Goal: Use online tool/utility: Utilize a website feature to perform a specific function

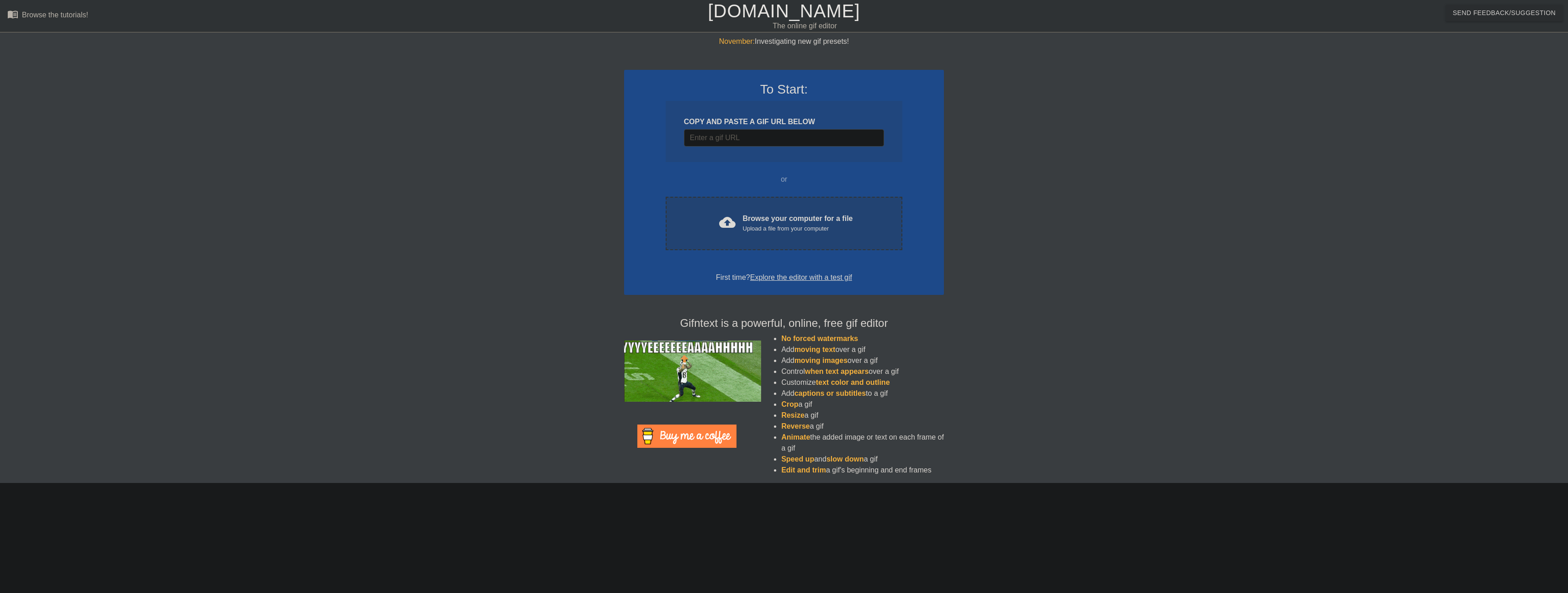
click at [745, 231] on div "Upload a file from your computer" at bounding box center [797, 229] width 110 height 9
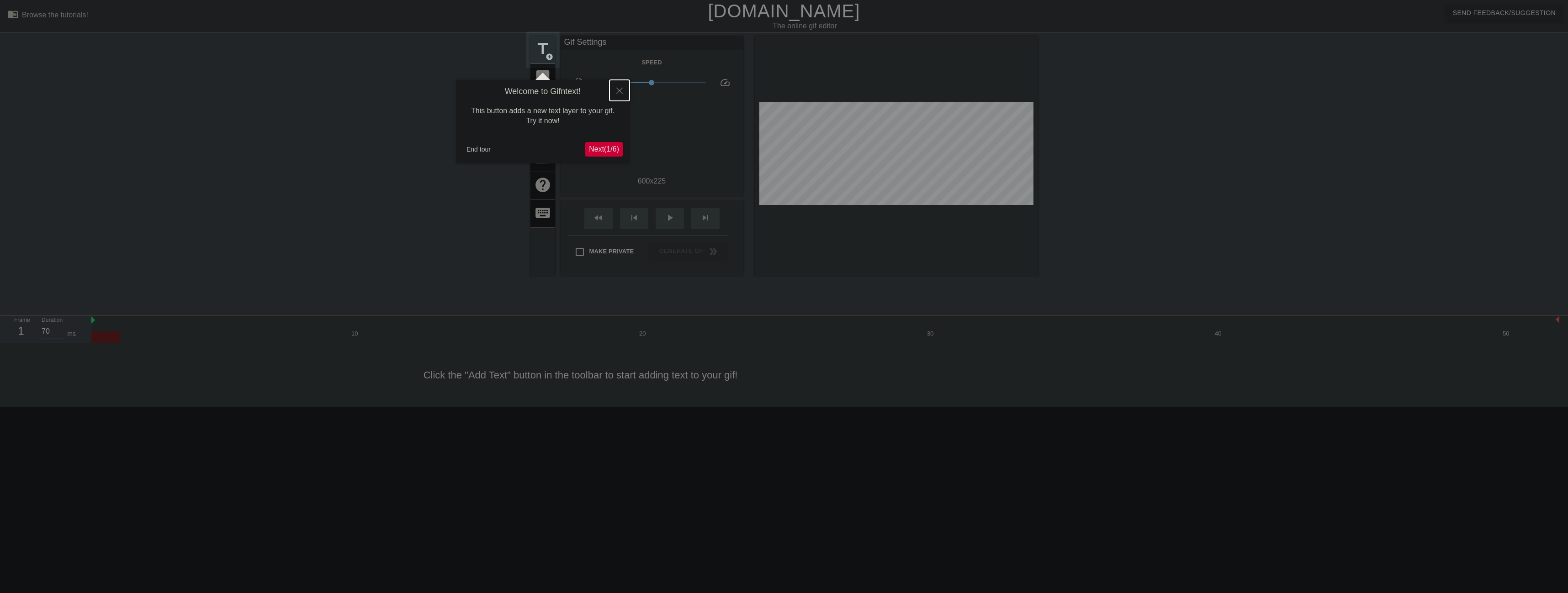
click at [615, 89] on button "Close" at bounding box center [619, 90] width 20 height 21
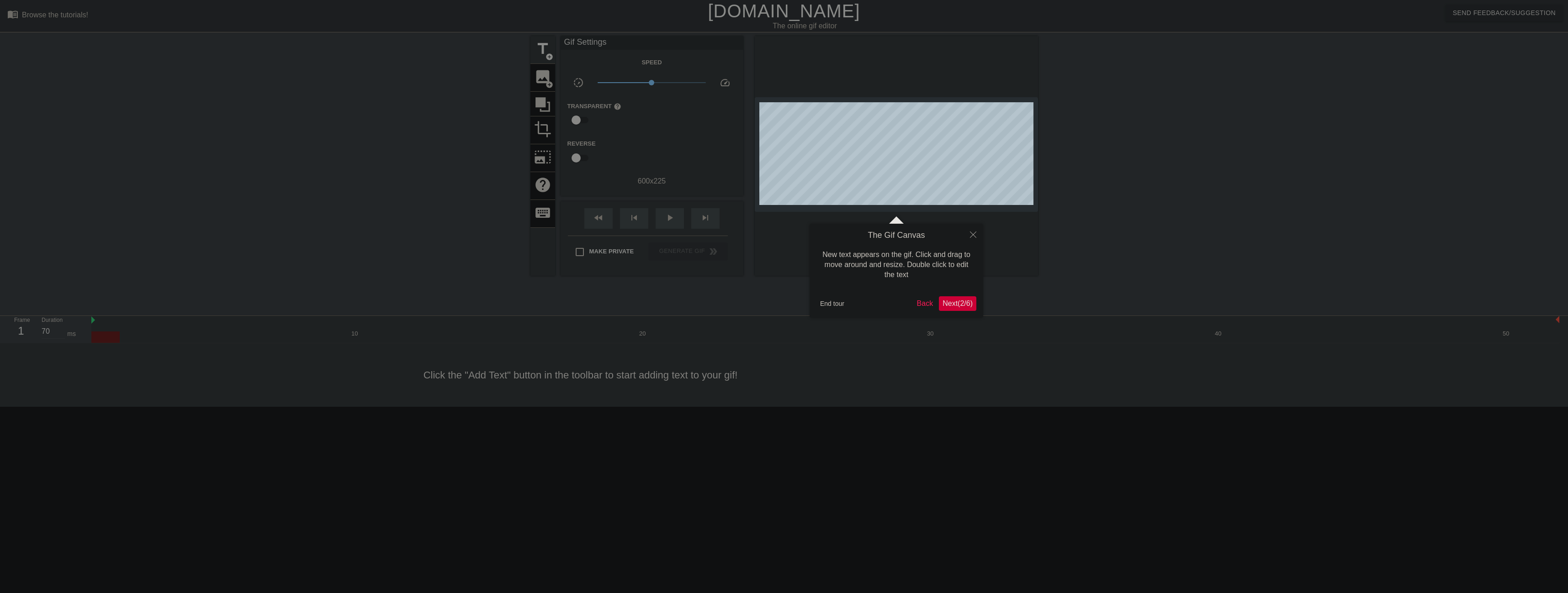
click at [539, 81] on div at bounding box center [784, 296] width 1568 height 593
click at [835, 301] on button "End tour" at bounding box center [832, 303] width 32 height 14
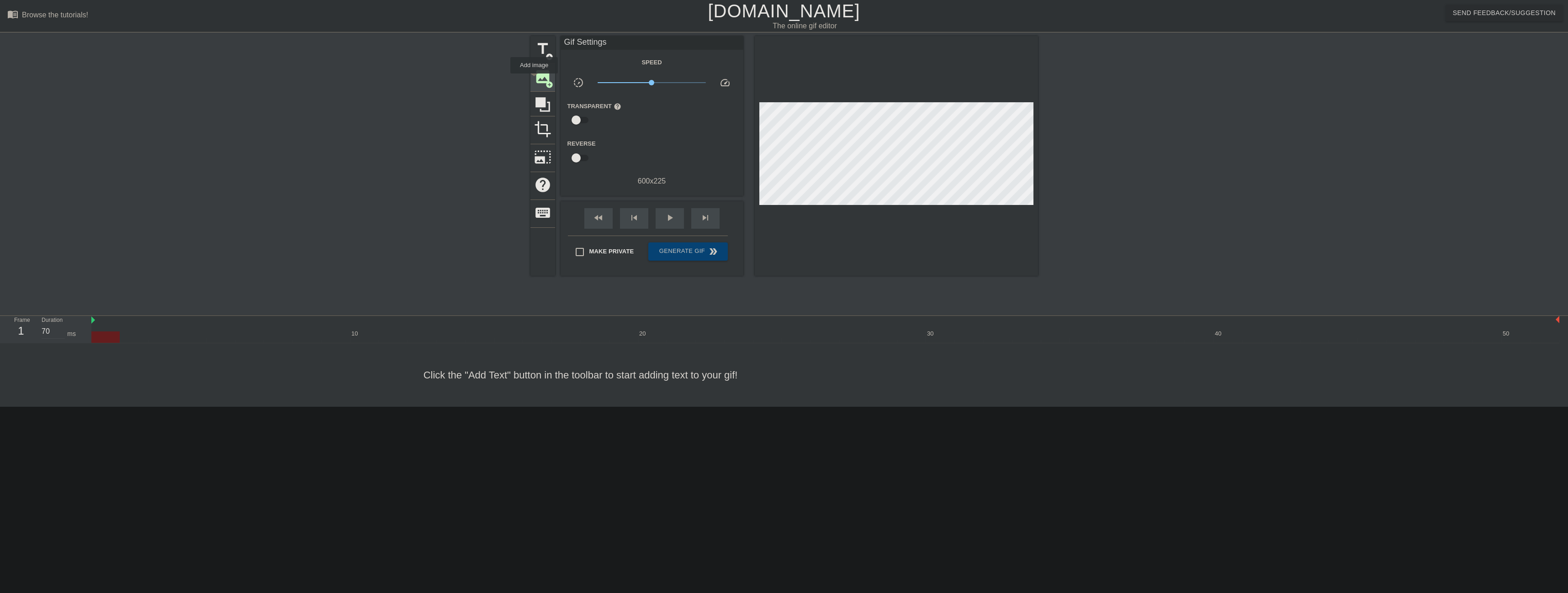
click at [534, 80] on span "image" at bounding box center [542, 77] width 18 height 18
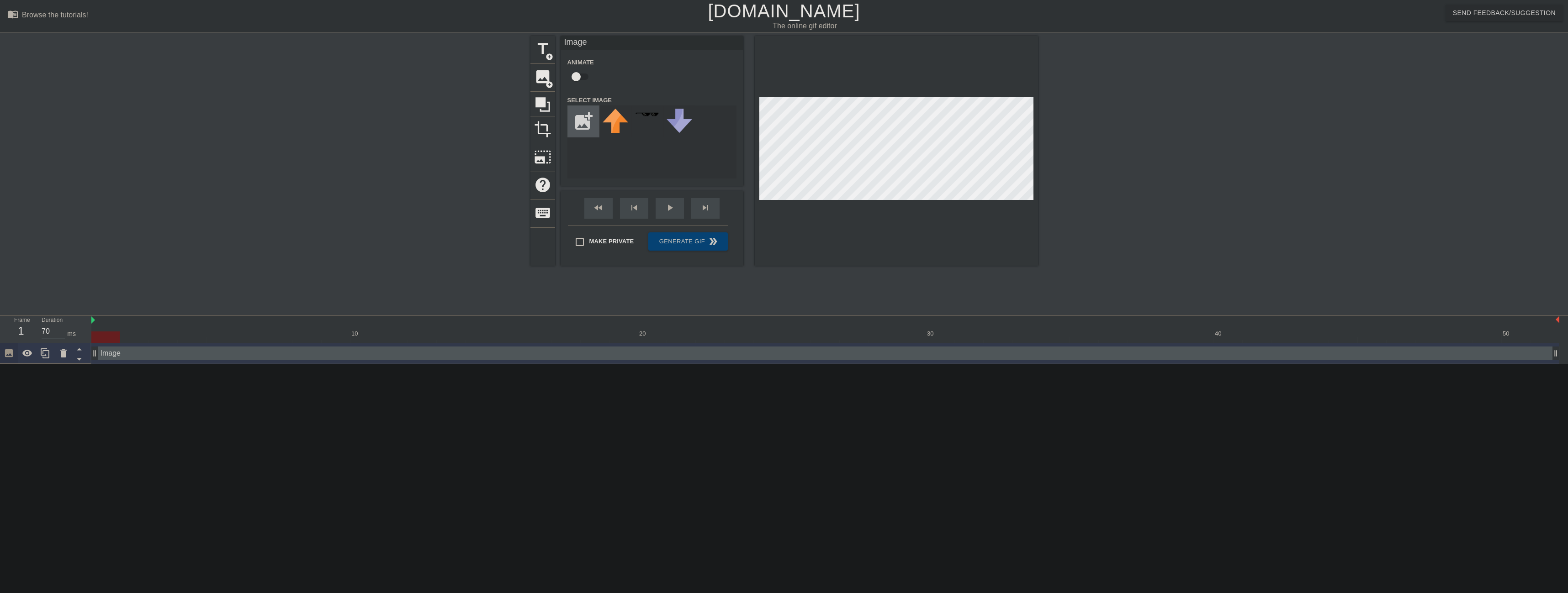
click at [581, 119] on input "file" at bounding box center [583, 121] width 31 height 31
type input "C:\fakepath\download (3).png"
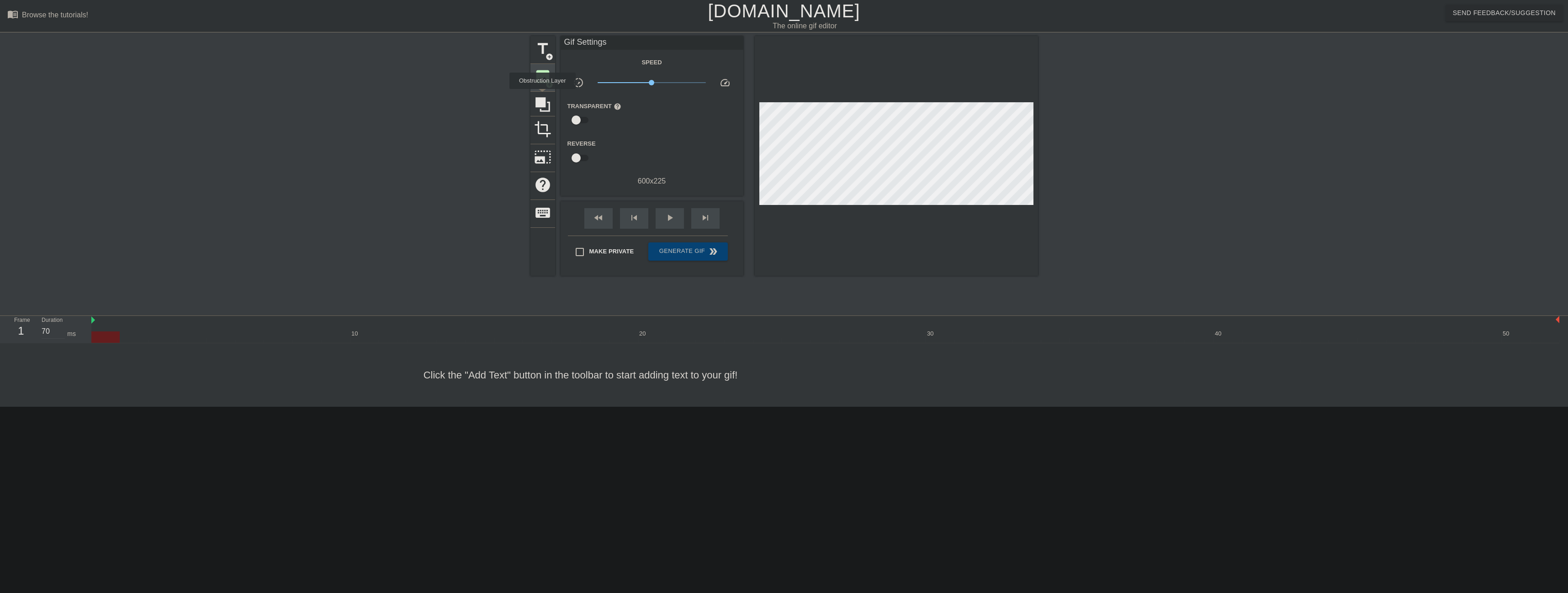
click at [539, 85] on span "image" at bounding box center [542, 77] width 18 height 18
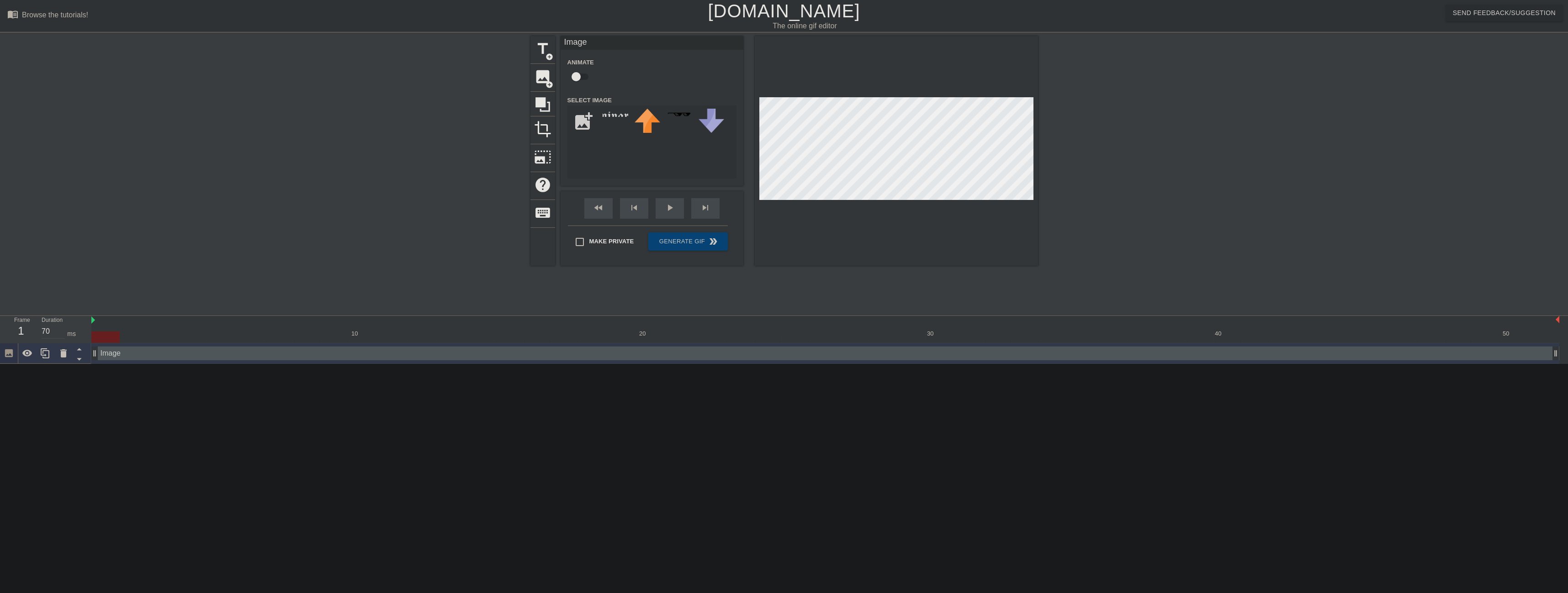
drag, startPoint x: 609, startPoint y: 123, endPoint x: 682, endPoint y: 170, distance: 86.8
click at [682, 170] on div "add_photo_alternate" at bounding box center [652, 142] width 169 height 73
click at [609, 120] on div at bounding box center [615, 121] width 32 height 32
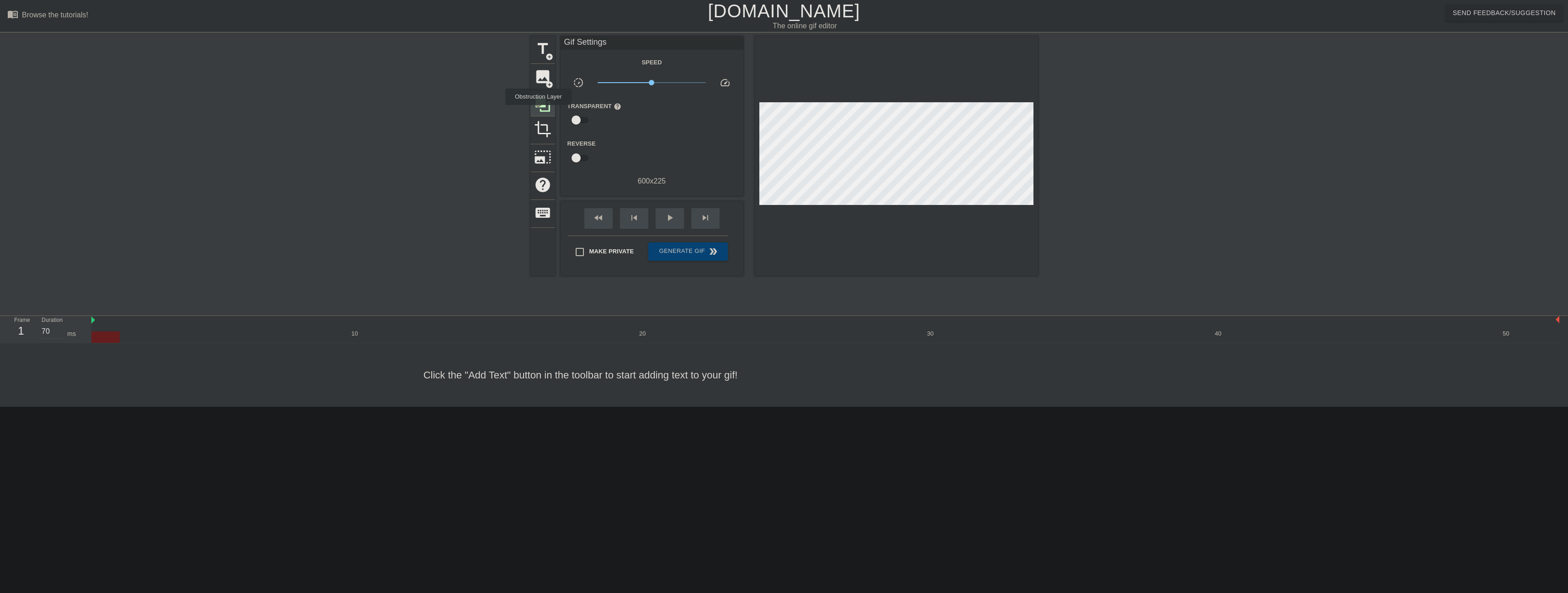
click at [538, 111] on icon at bounding box center [542, 105] width 18 height 18
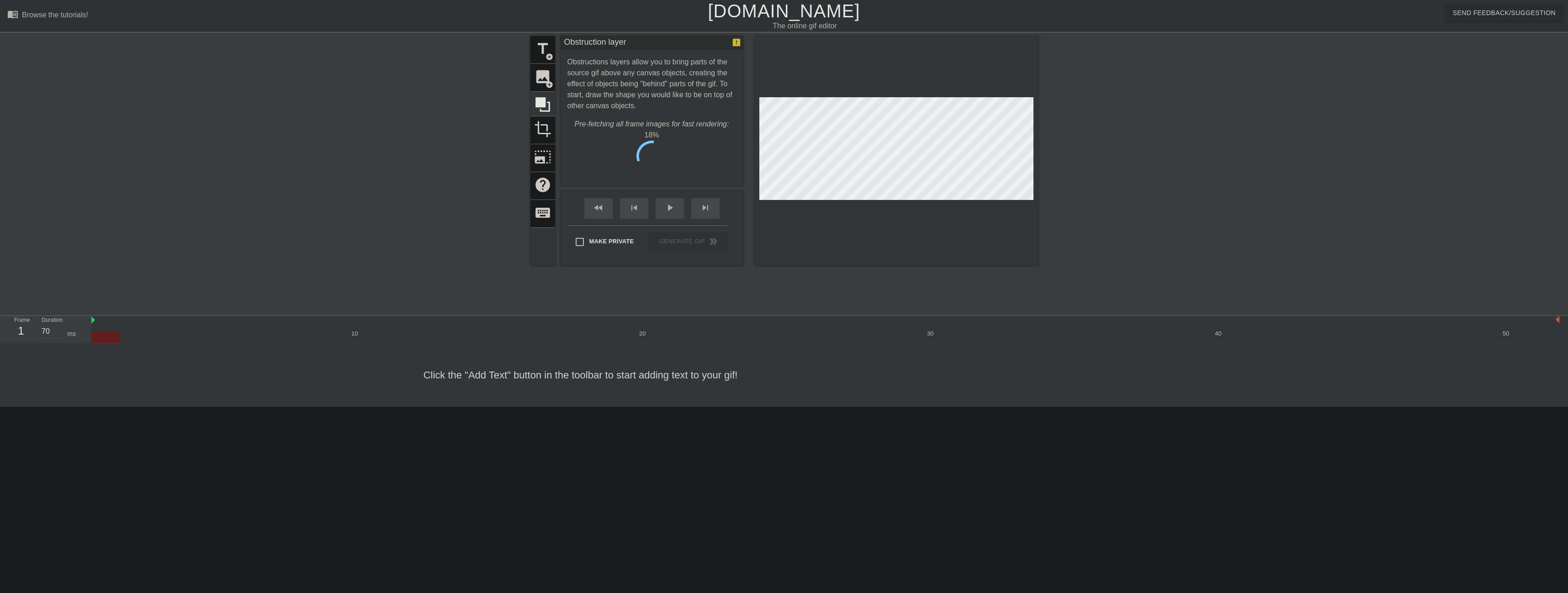
click at [540, 86] on div "title add_circle image add_circle crop photo_size_select_large help keyboard" at bounding box center [542, 151] width 25 height 230
click at [542, 79] on div "title add_circle image add_circle crop photo_size_select_large help keyboard" at bounding box center [542, 151] width 25 height 230
click at [543, 83] on div "title add_circle image add_circle crop photo_size_select_large help keyboard" at bounding box center [542, 151] width 25 height 230
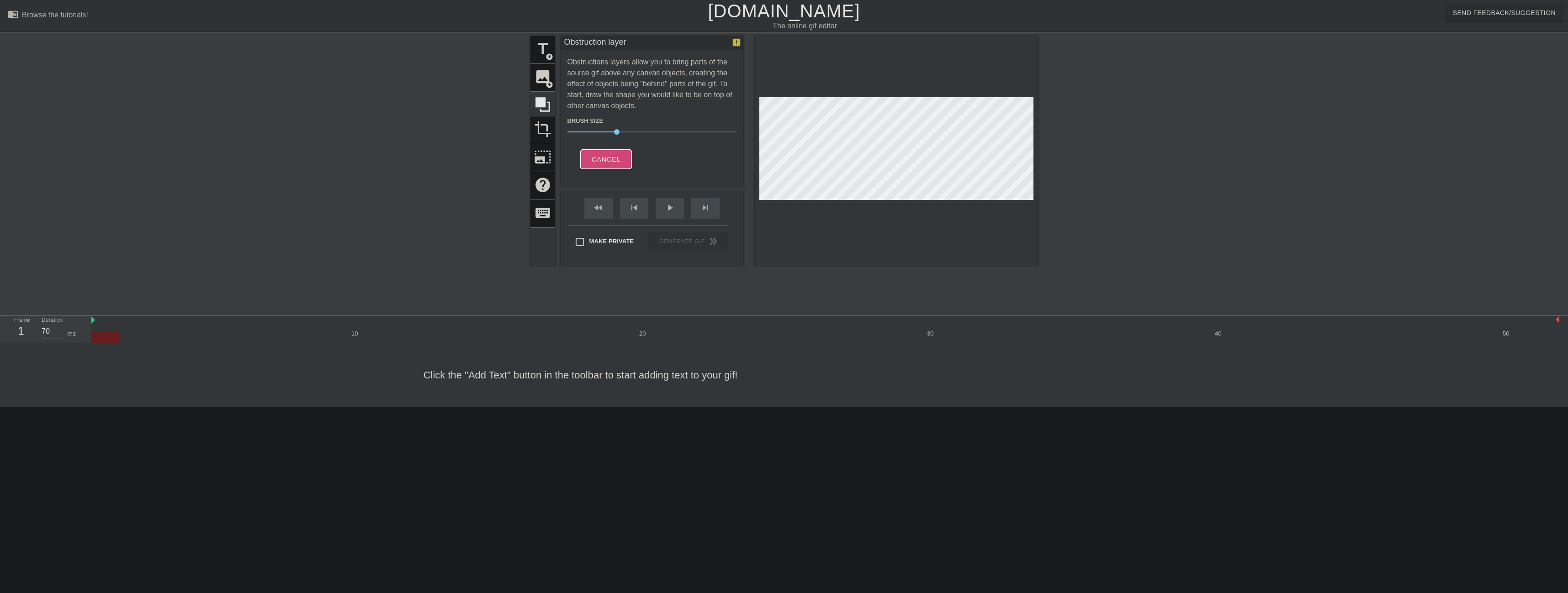
click at [604, 167] on button "Cancel" at bounding box center [606, 159] width 51 height 19
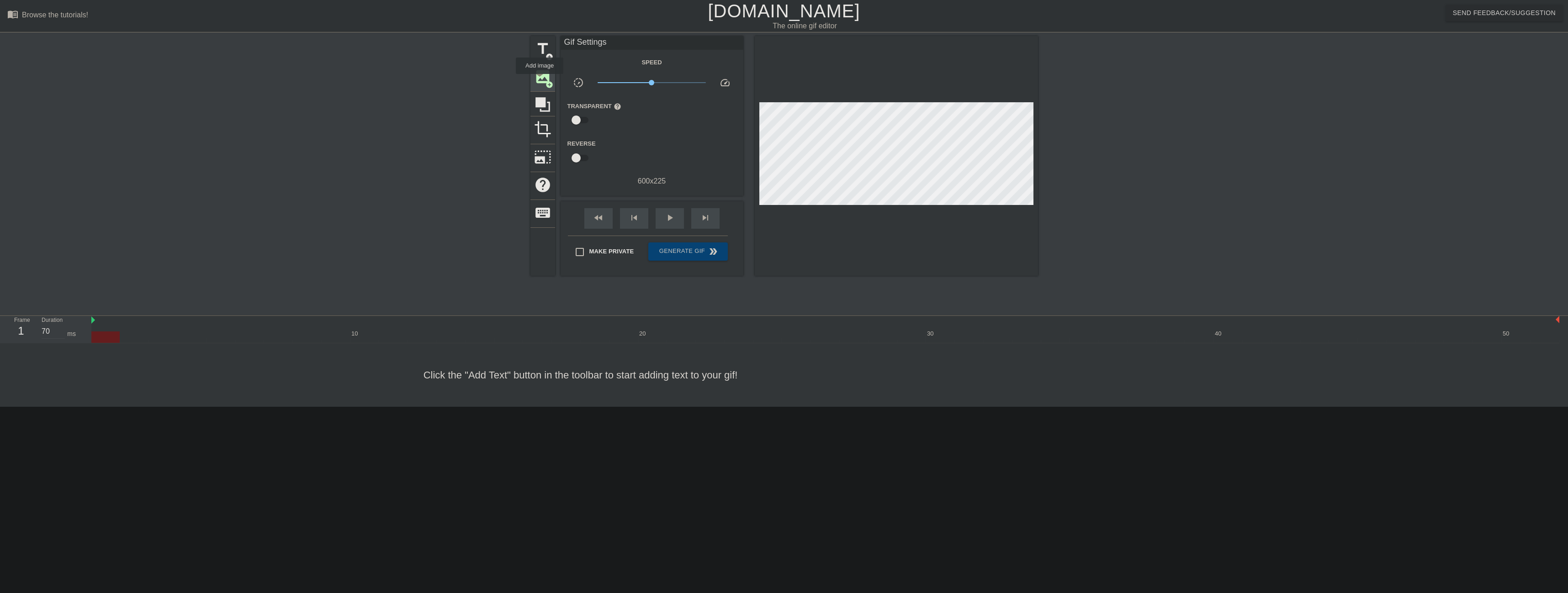
click at [541, 80] on span "image" at bounding box center [542, 77] width 18 height 18
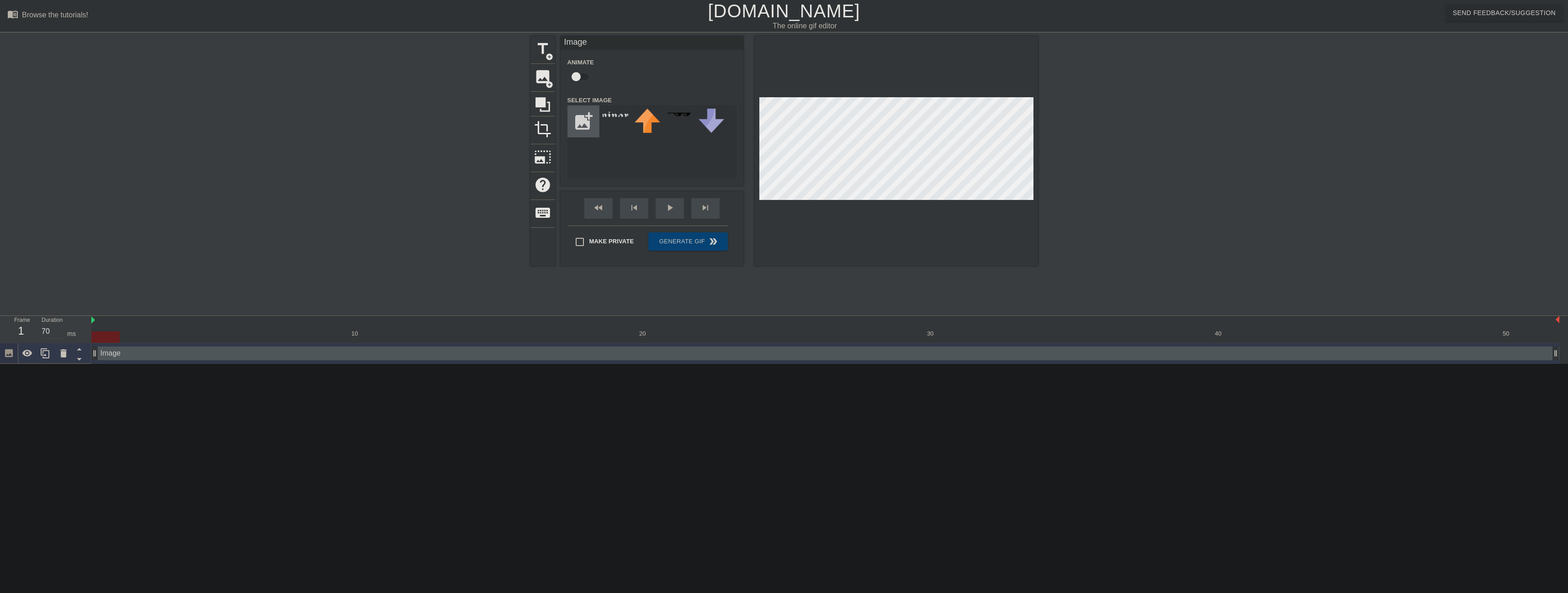
click at [581, 122] on input "file" at bounding box center [583, 121] width 31 height 31
type input "C:\fakepath\download (3).png"
click at [617, 120] on div at bounding box center [615, 121] width 32 height 32
click at [586, 126] on input "file" at bounding box center [583, 121] width 31 height 31
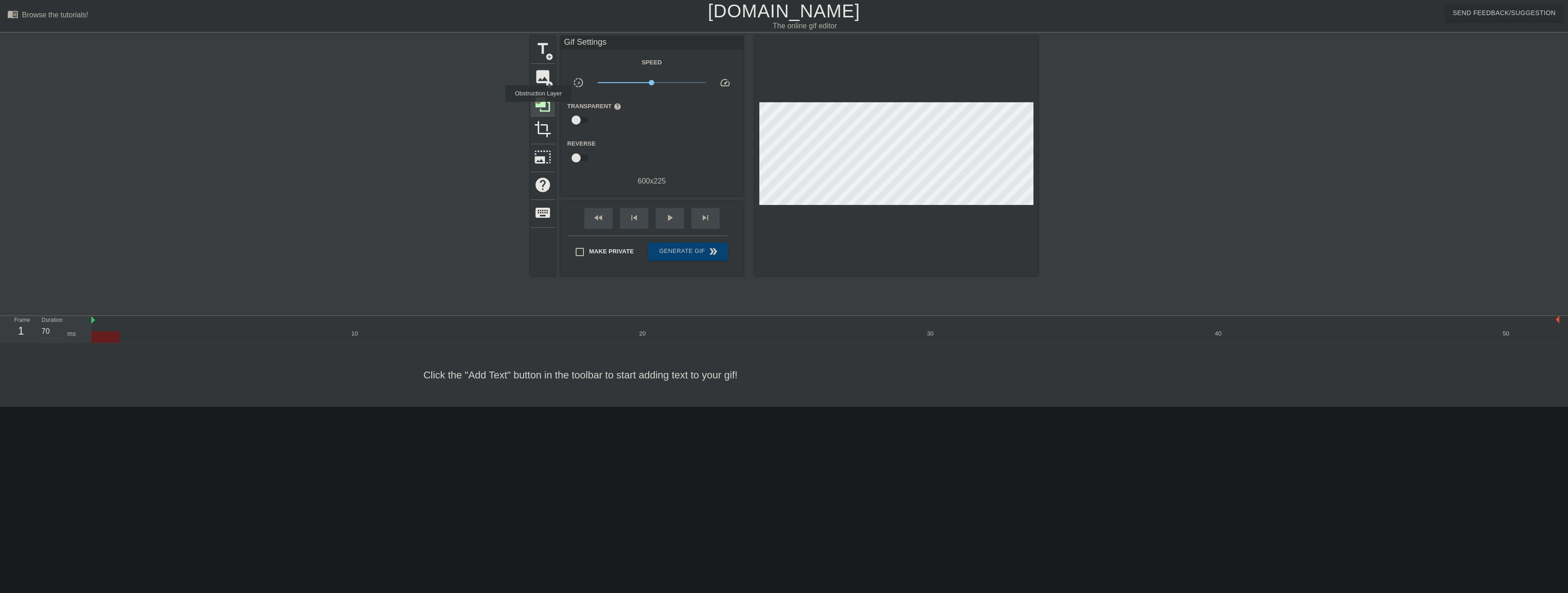
click at [538, 108] on icon at bounding box center [542, 105] width 18 height 18
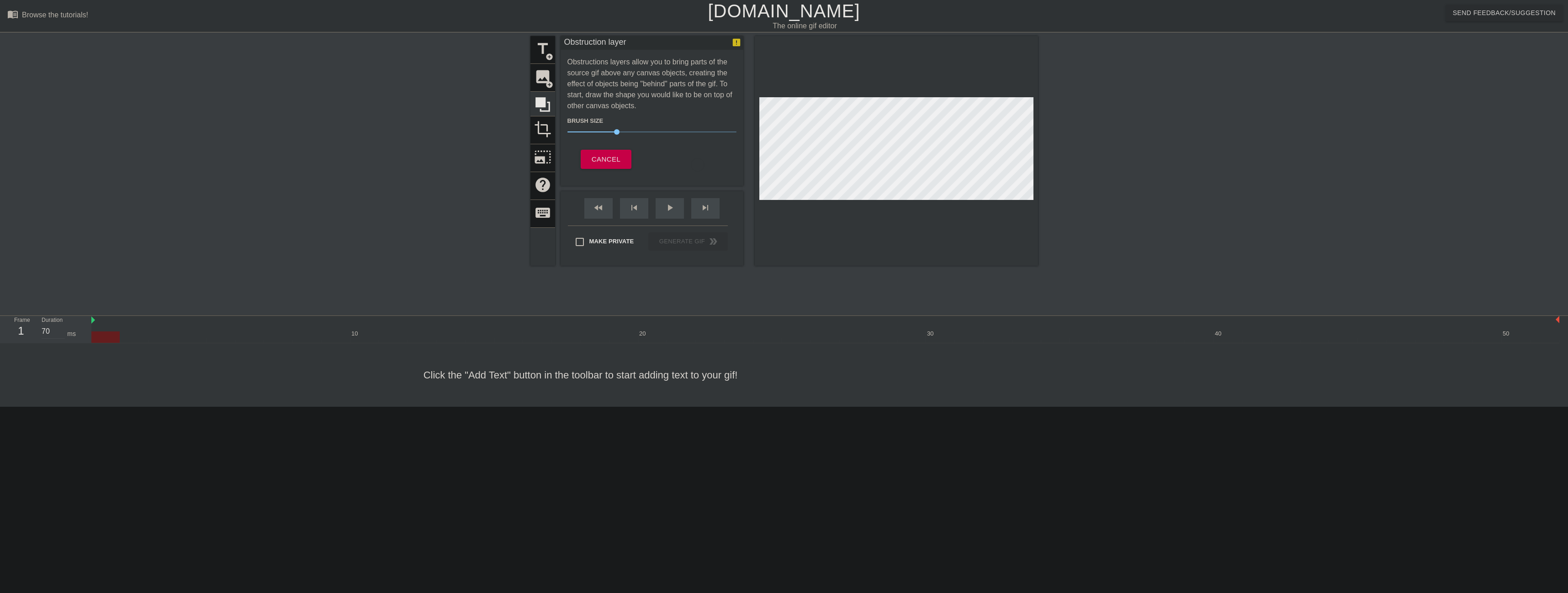
click at [547, 80] on div "title add_circle image add_circle crop photo_size_select_large help keyboard" at bounding box center [542, 151] width 25 height 230
click at [587, 150] on button "Cancel" at bounding box center [606, 159] width 51 height 19
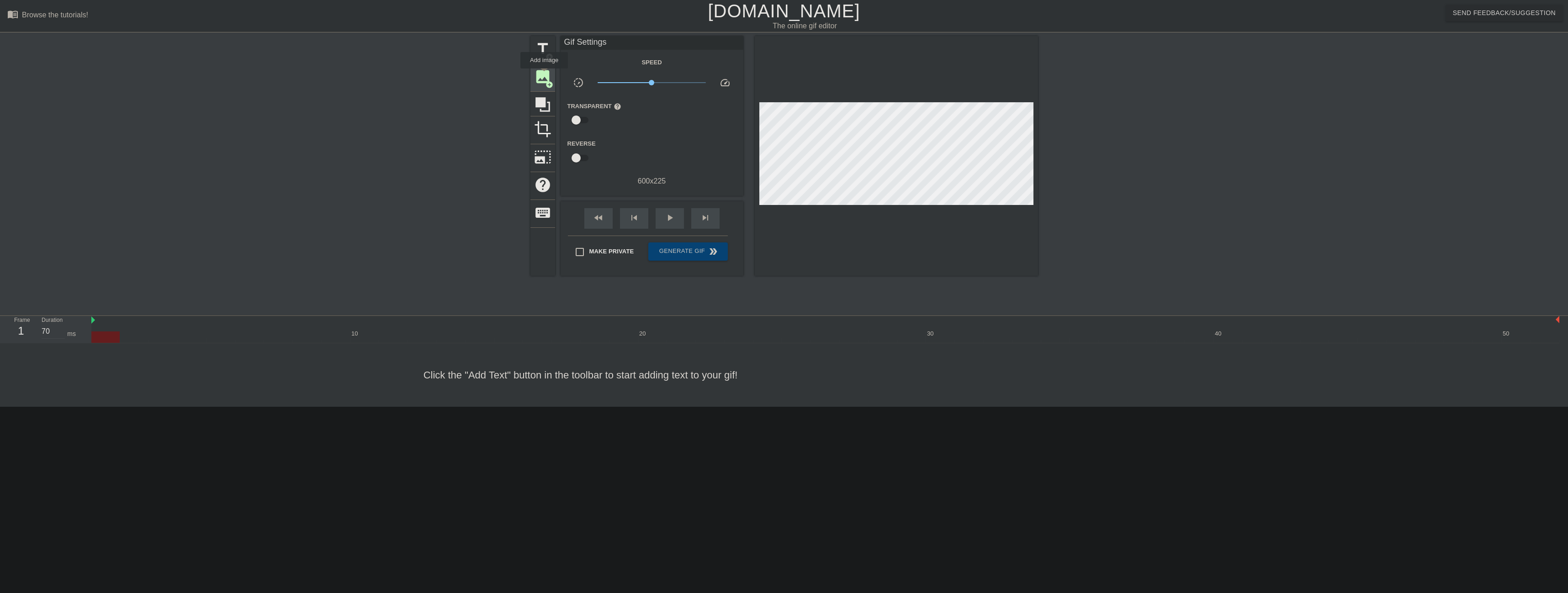
click at [544, 75] on span "image" at bounding box center [542, 77] width 18 height 18
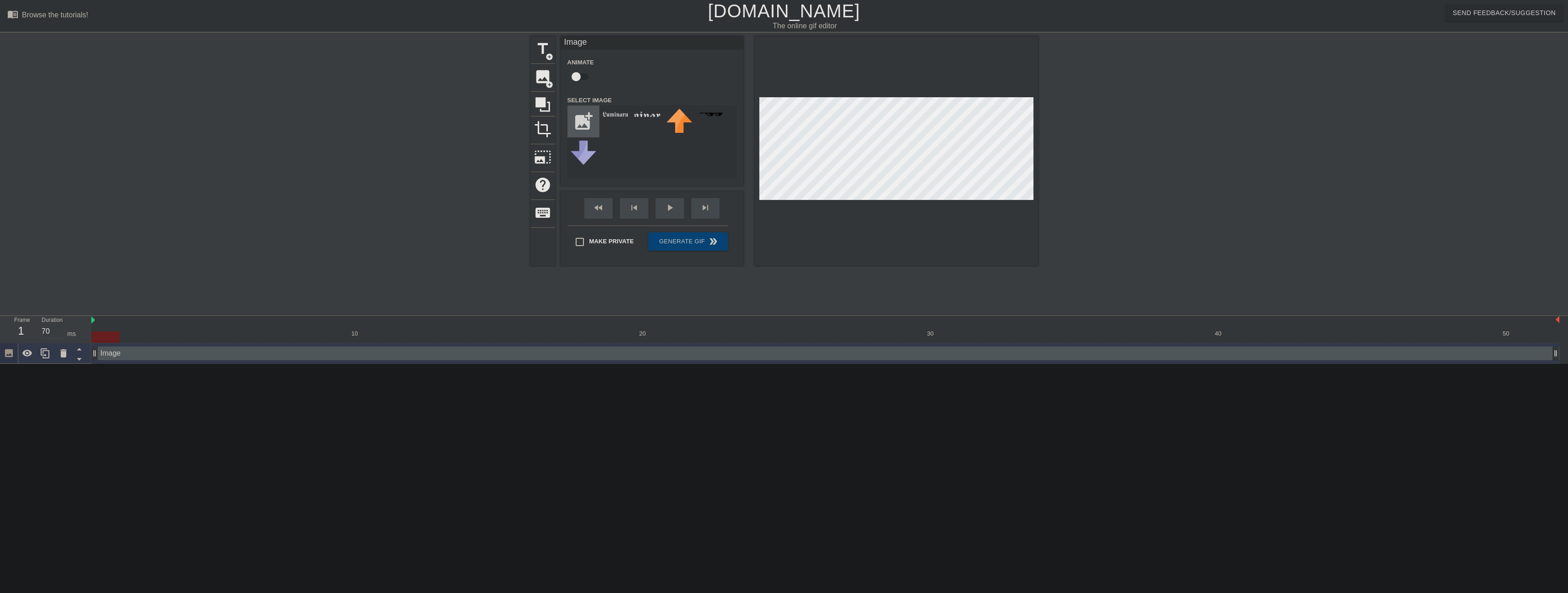
click at [577, 122] on input "file" at bounding box center [583, 121] width 31 height 31
type input "C:\fakepath\download (3).png"
click at [614, 122] on div at bounding box center [615, 121] width 32 height 32
click at [618, 119] on div at bounding box center [615, 121] width 32 height 32
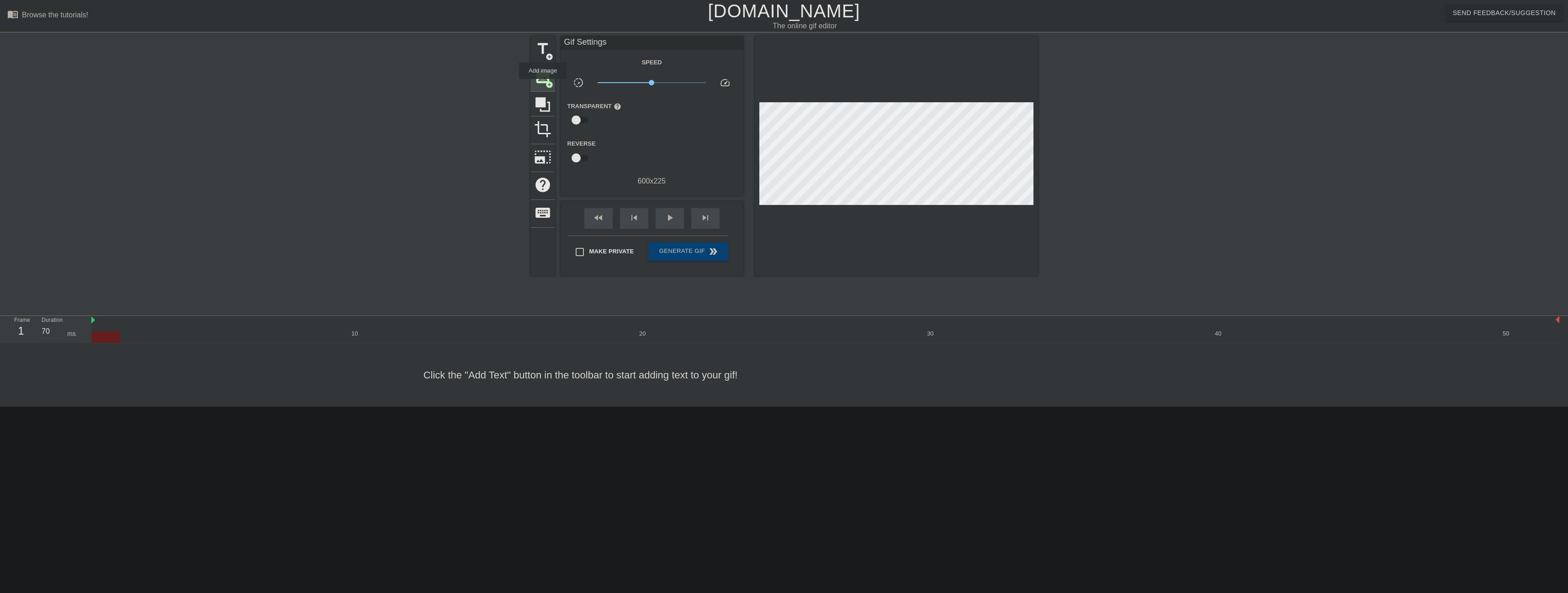
click at [543, 85] on div "image add_circle" at bounding box center [542, 78] width 25 height 28
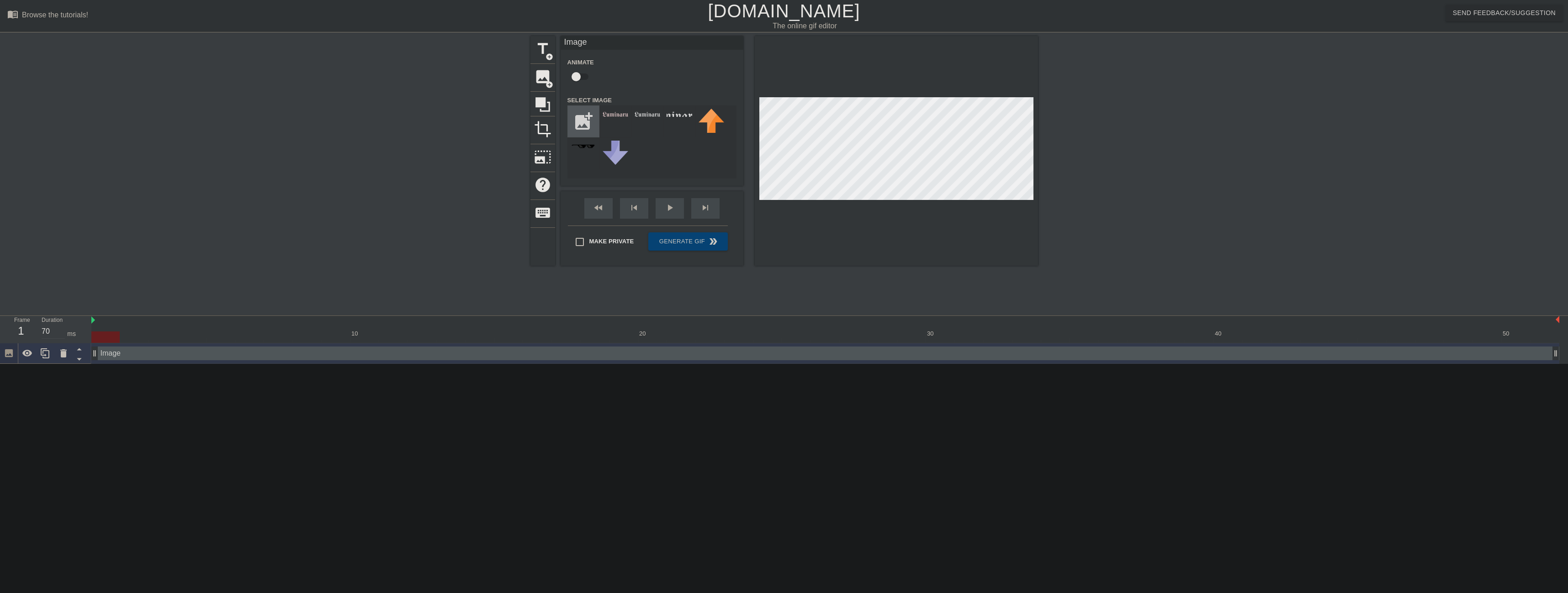
click at [575, 114] on input "file" at bounding box center [583, 121] width 31 height 31
type input "C:\fakepath\download (3).png"
drag, startPoint x: 616, startPoint y: 120, endPoint x: 618, endPoint y: 108, distance: 12.2
click at [617, 103] on div "Animate Select Image add_photo_alternate" at bounding box center [652, 117] width 169 height 122
click at [613, 120] on div at bounding box center [615, 121] width 32 height 32
